Goal: Transaction & Acquisition: Obtain resource

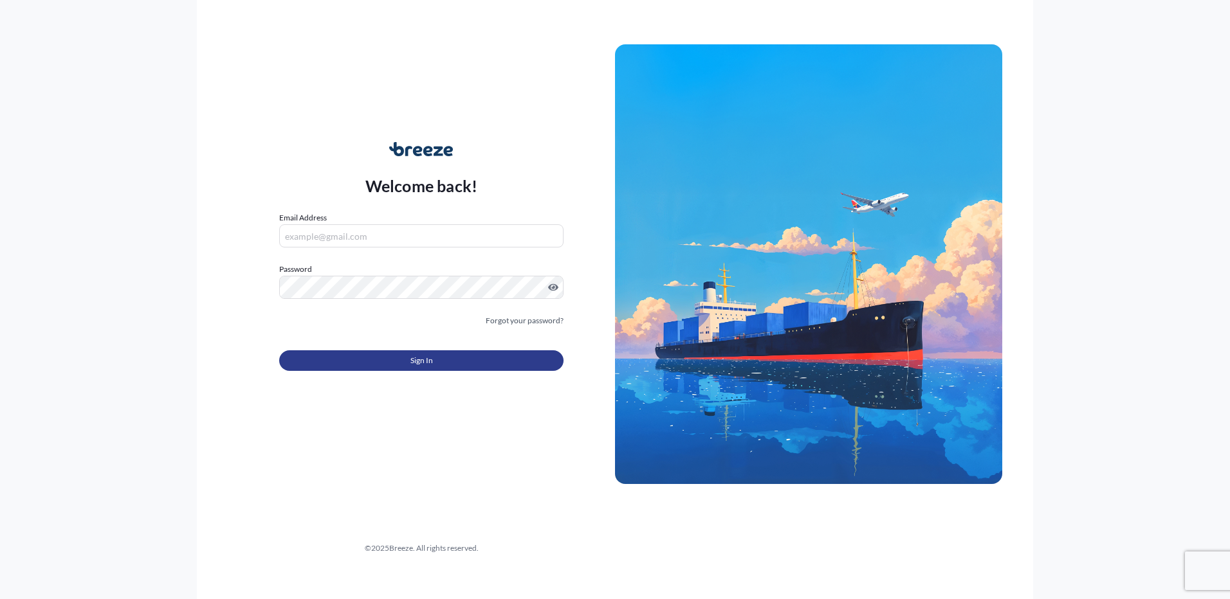
type input "[PERSON_NAME][EMAIL_ADDRESS][DOMAIN_NAME]"
click at [417, 358] on span "Sign In" at bounding box center [421, 360] width 23 height 13
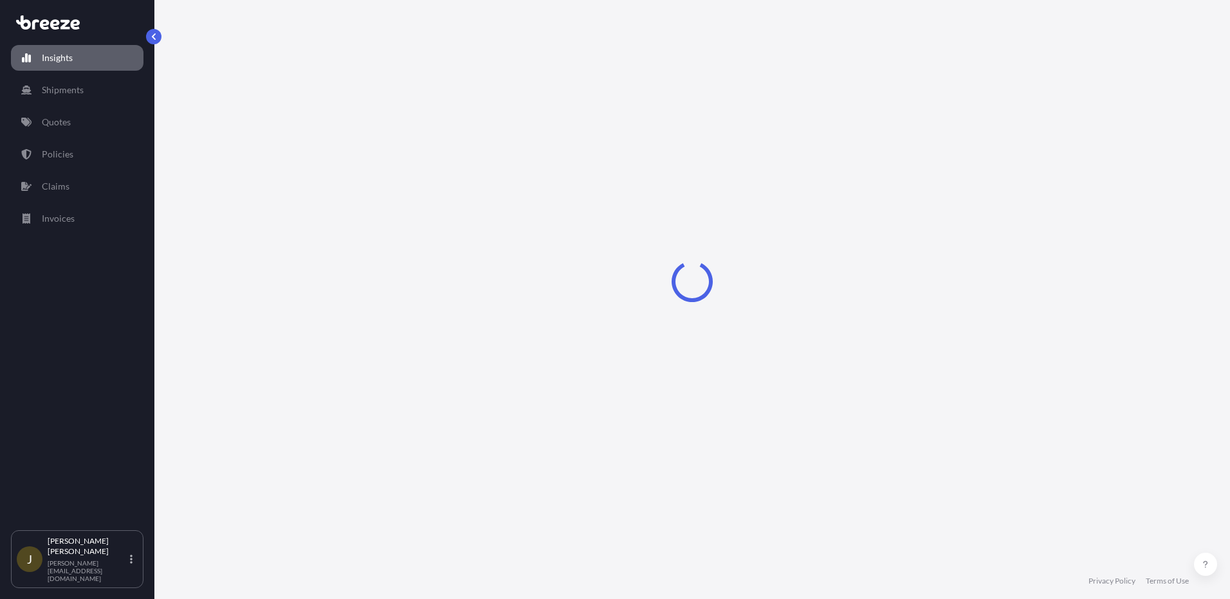
select select "2025"
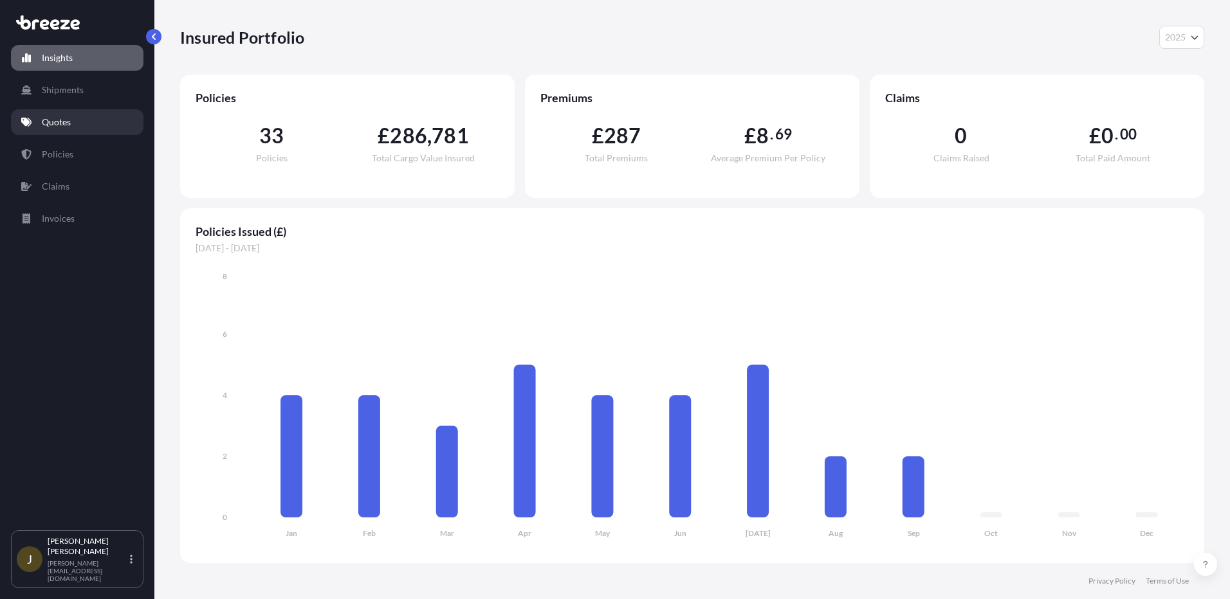
click at [68, 119] on p "Quotes" at bounding box center [56, 122] width 29 height 13
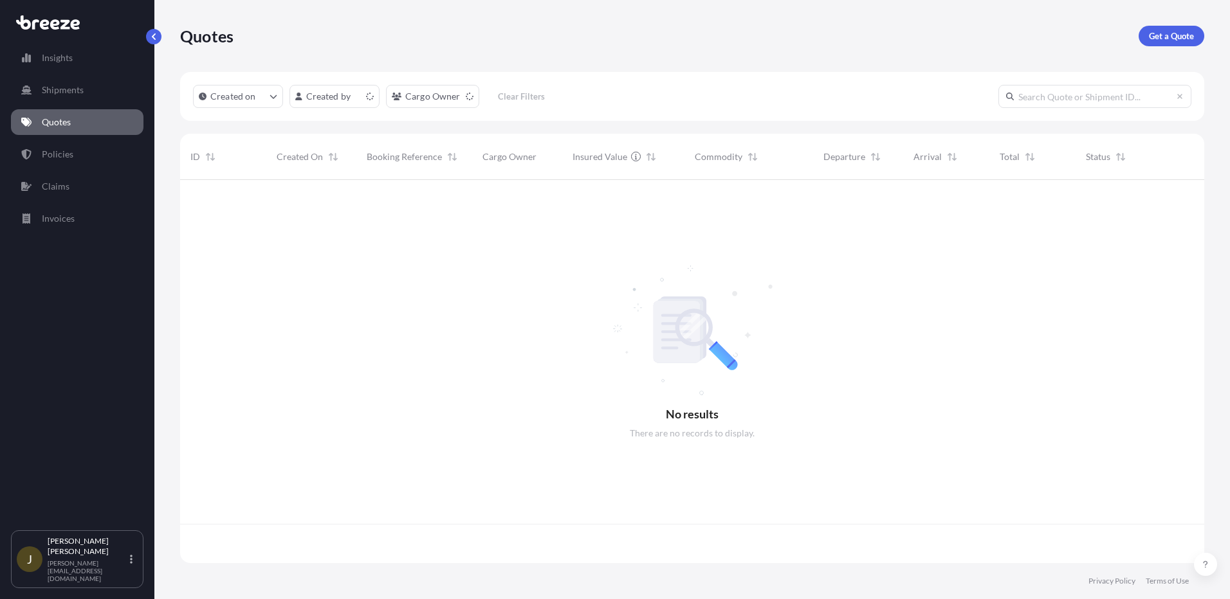
scroll to position [381, 1014]
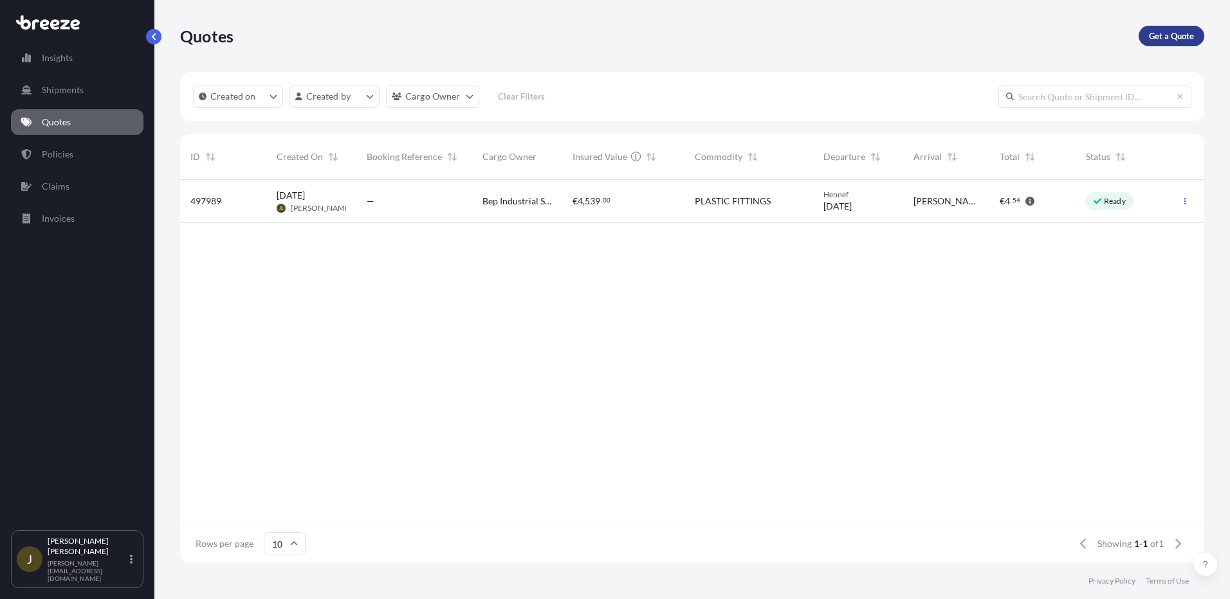
click at [1153, 35] on p "Get a Quote" at bounding box center [1171, 36] width 45 height 13
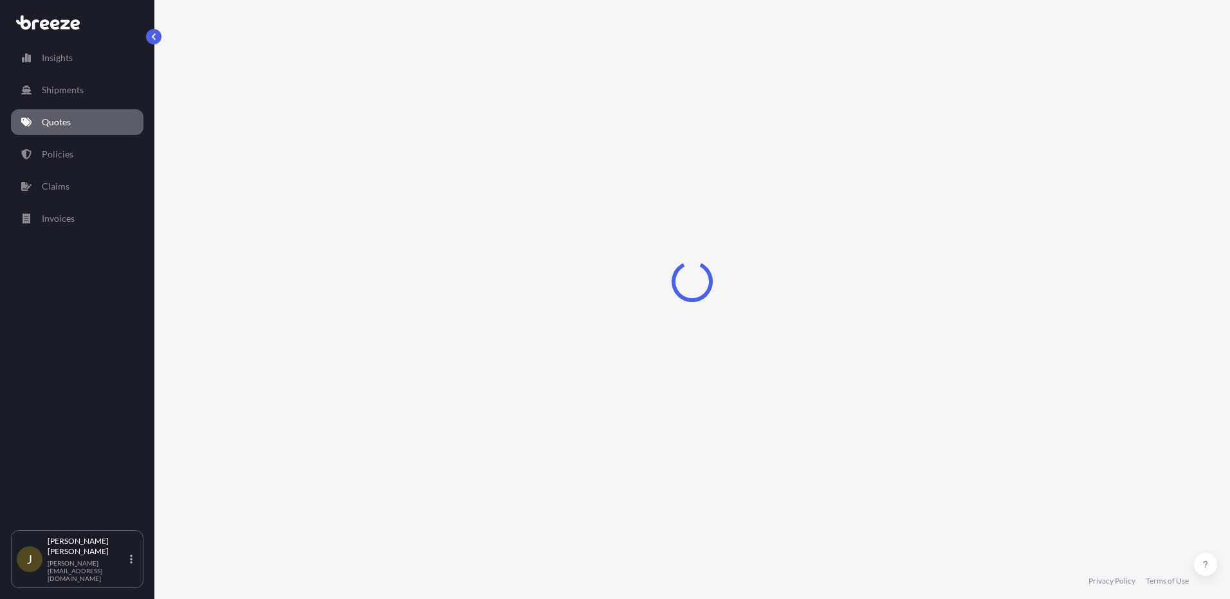
select select "Sea"
select select "1"
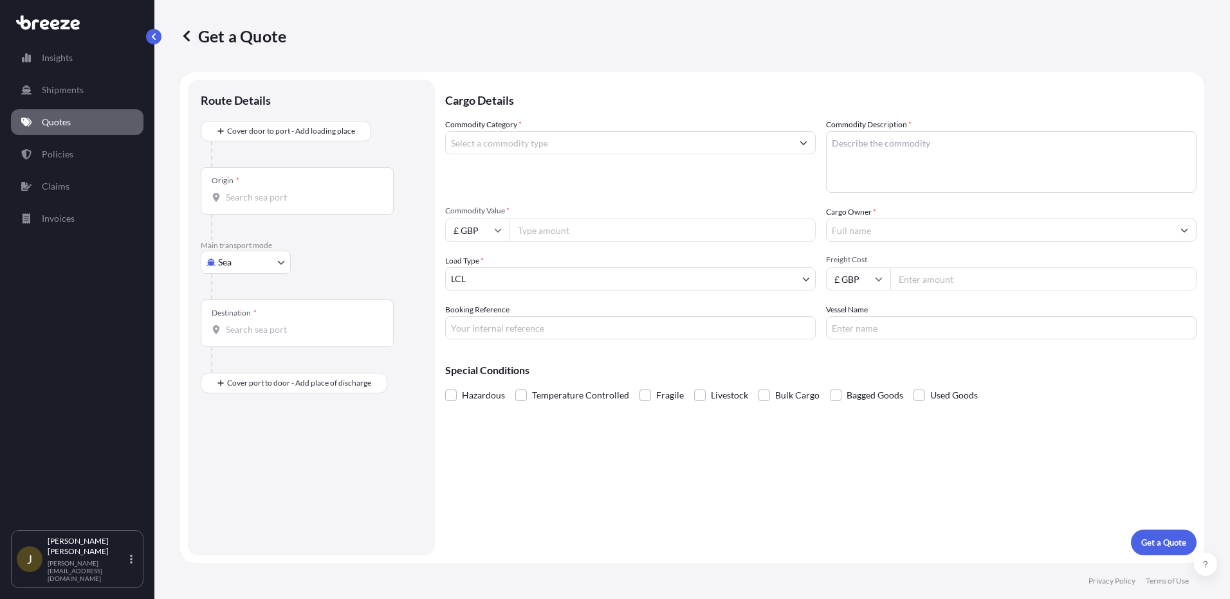
click at [642, 237] on input "Commodity Value *" at bounding box center [662, 230] width 306 height 23
type input "2500.00"
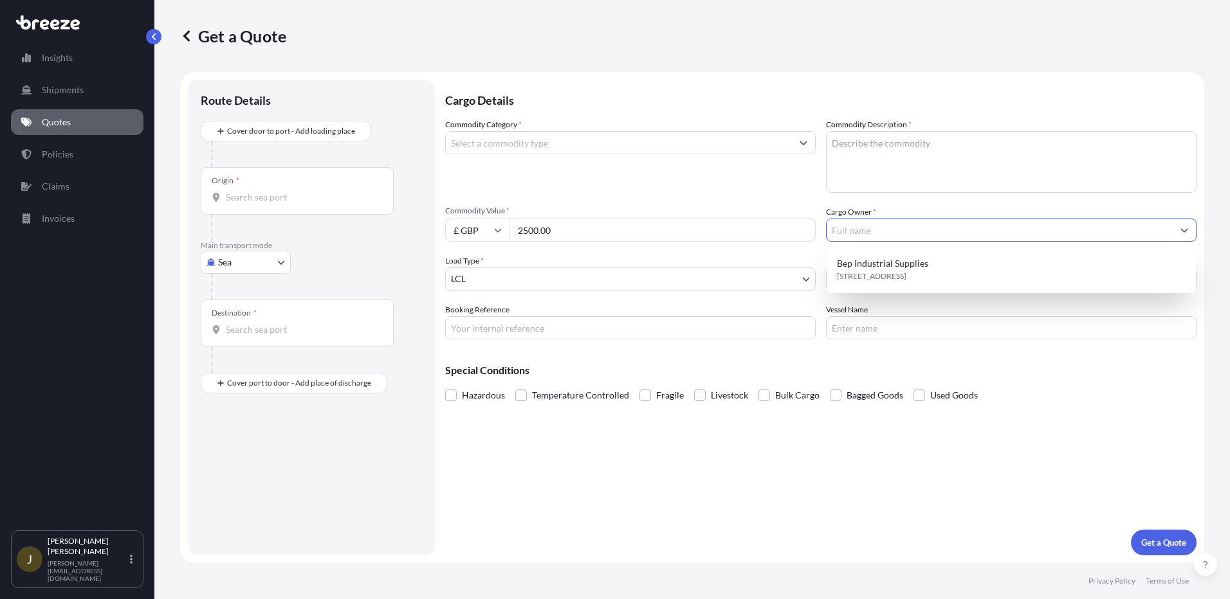
click at [889, 232] on input "Cargo Owner *" at bounding box center [999, 230] width 346 height 23
